Goal: Task Accomplishment & Management: Manage account settings

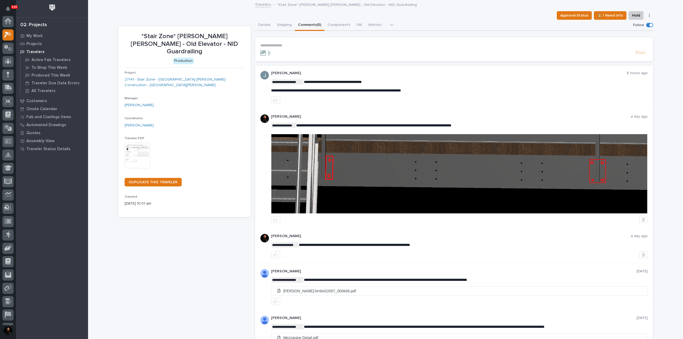
scroll to position [13, 0]
click at [263, 22] on button "Details" at bounding box center [264, 25] width 19 height 11
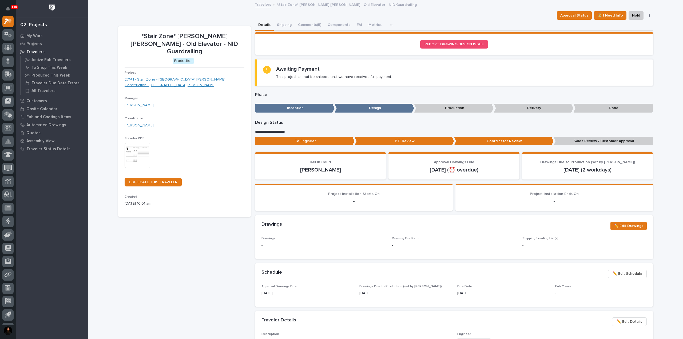
click at [183, 77] on link "27141 - Stair Zone - Ringland Johnson Construction - NID Rochelle" at bounding box center [185, 82] width 120 height 11
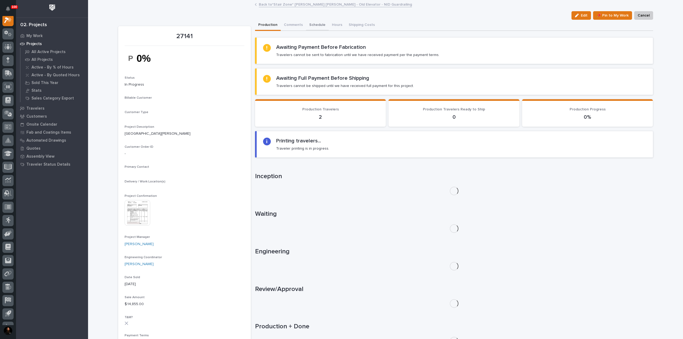
scroll to position [13, 0]
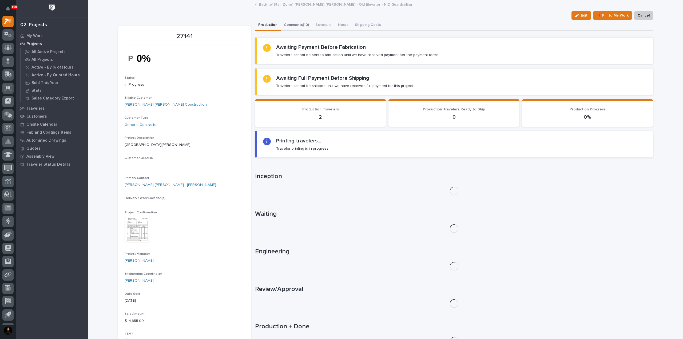
click at [291, 25] on button "Comments (10)" at bounding box center [296, 25] width 31 height 11
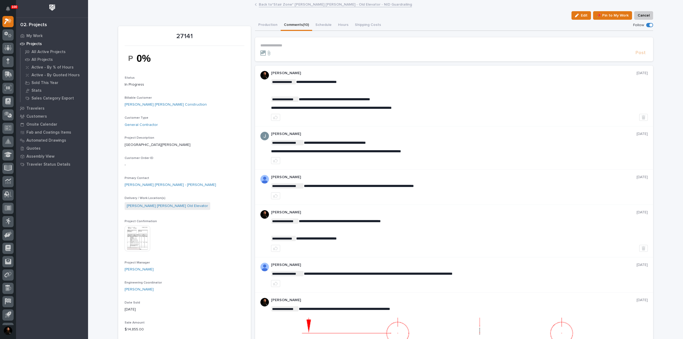
click at [289, 43] on p "**********" at bounding box center [454, 45] width 388 height 5
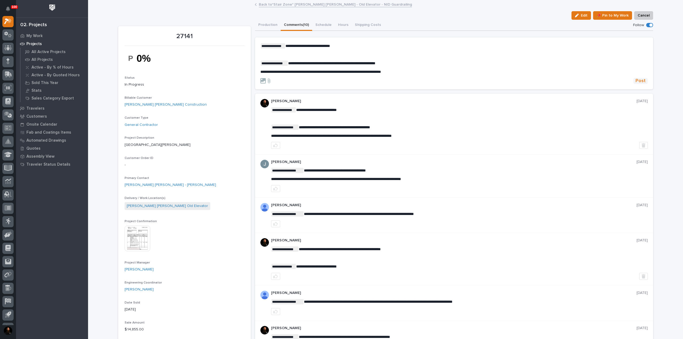
click at [636, 82] on span "Post" at bounding box center [641, 81] width 10 height 6
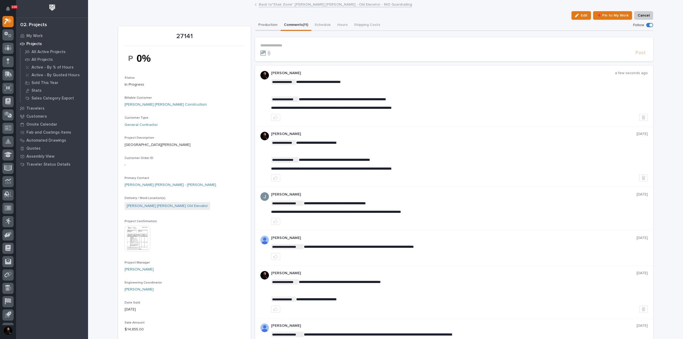
click at [269, 23] on button "Production" at bounding box center [268, 25] width 26 height 11
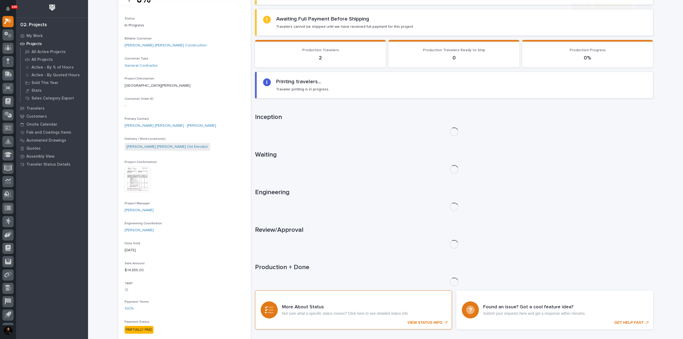
scroll to position [178, 0]
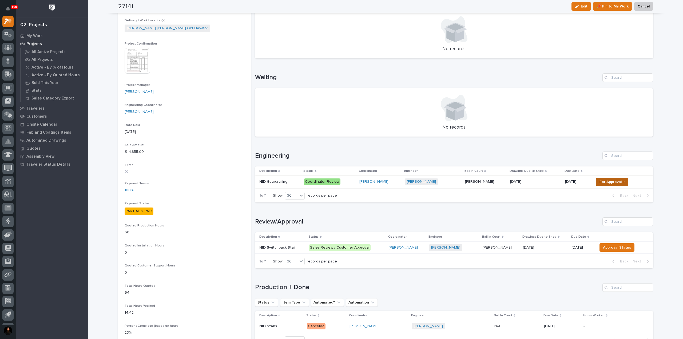
click at [602, 182] on span "For Approval →" at bounding box center [612, 182] width 25 height 6
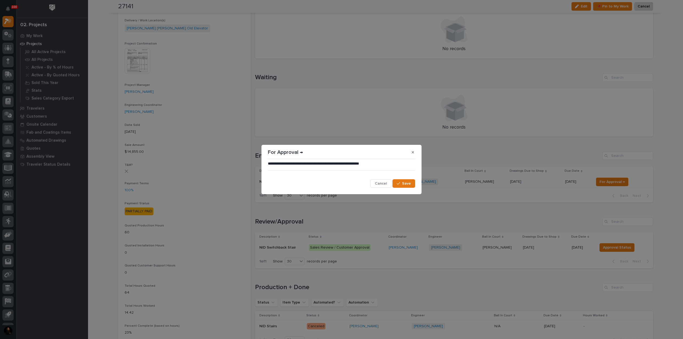
click at [413, 194] on section "**********" at bounding box center [342, 170] width 160 height 50
click at [403, 184] on span "Save" at bounding box center [406, 183] width 9 height 5
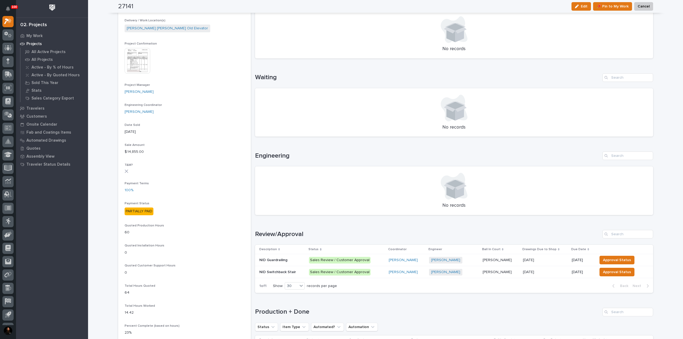
scroll to position [0, 0]
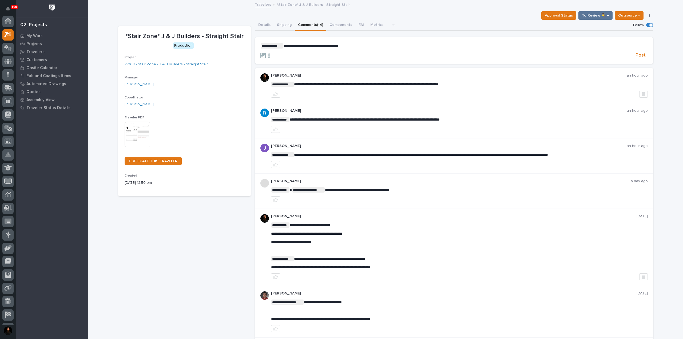
scroll to position [13, 0]
drag, startPoint x: 366, startPoint y: 47, endPoint x: 385, endPoint y: 45, distance: 18.5
click at [367, 47] on p "**********" at bounding box center [454, 45] width 388 height 5
drag, startPoint x: 242, startPoint y: 47, endPoint x: 219, endPoint y: 45, distance: 23.1
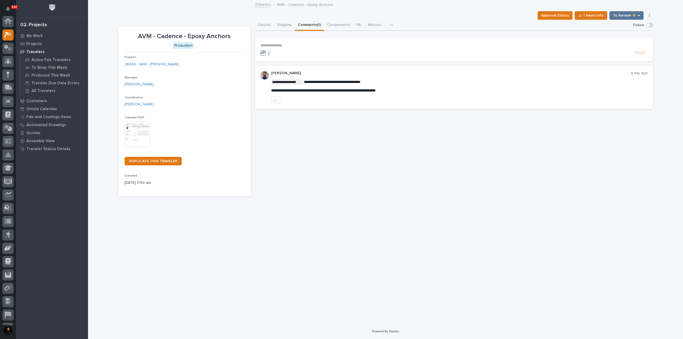
scroll to position [13, 0]
click at [384, 110] on div "**********" at bounding box center [454, 108] width 398 height 177
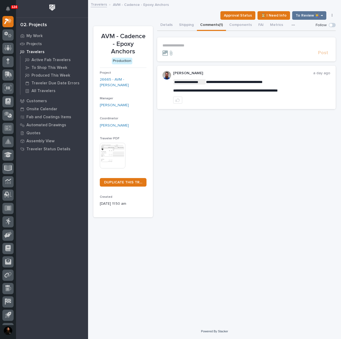
drag, startPoint x: 176, startPoint y: 192, endPoint x: 180, endPoint y: 146, distance: 46.6
click at [177, 190] on div "**********" at bounding box center [246, 119] width 179 height 198
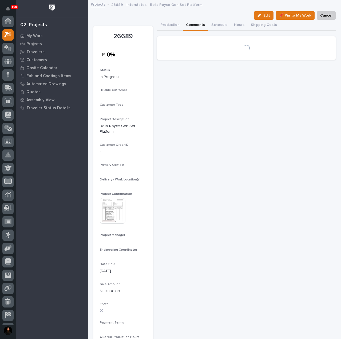
scroll to position [13, 0]
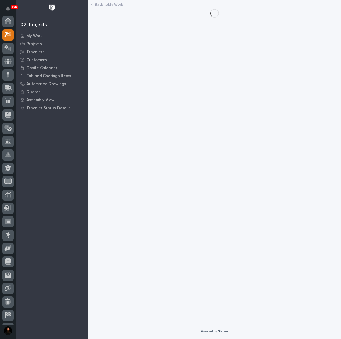
scroll to position [13, 0]
click at [36, 35] on p "My Work" at bounding box center [34, 36] width 16 height 5
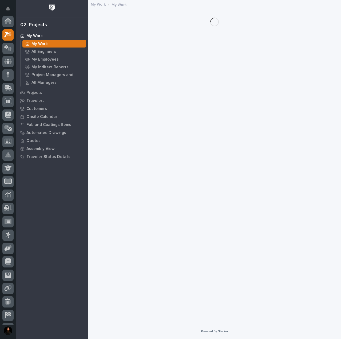
scroll to position [13, 0]
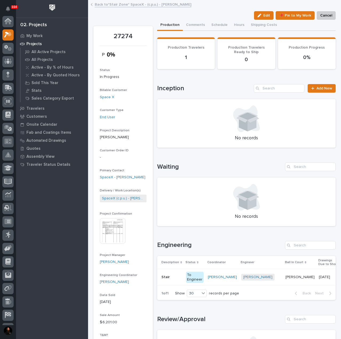
scroll to position [13, 0]
